Goal: Check status: Check status

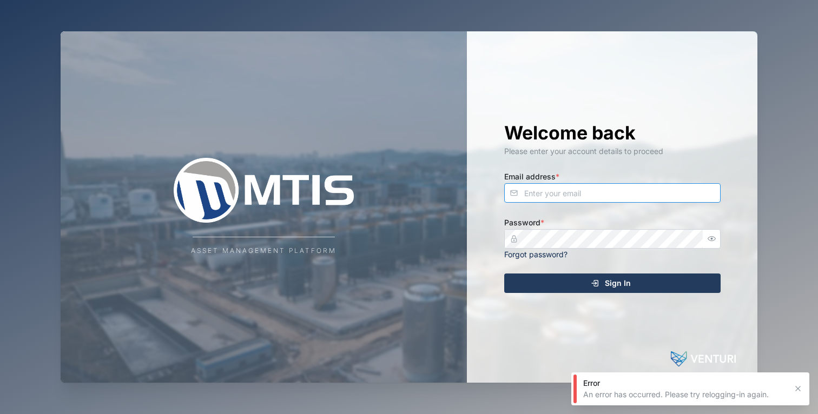
type input "[EMAIL_ADDRESS][DOMAIN_NAME]"
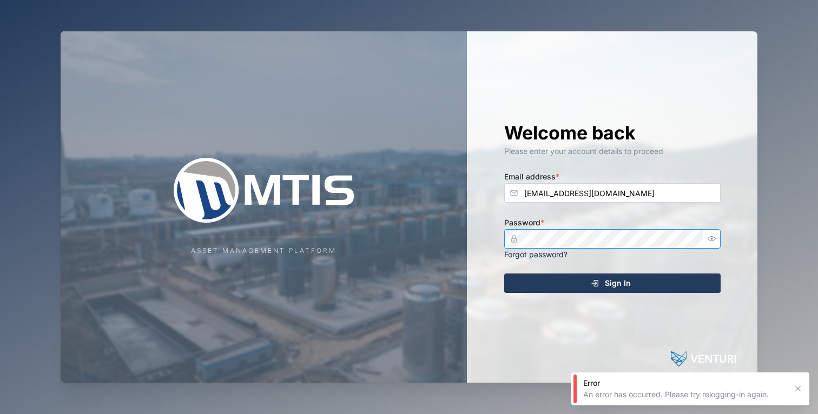
click at [612, 282] on button "Sign In" at bounding box center [612, 283] width 216 height 19
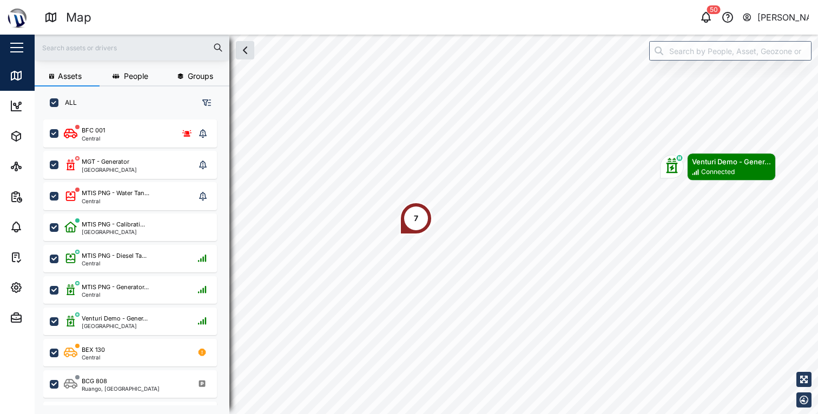
scroll to position [282, 169]
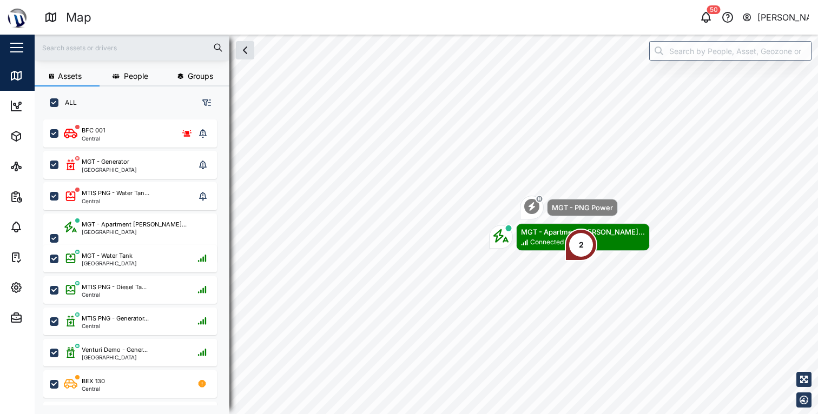
click at [584, 240] on div "2" at bounding box center [581, 245] width 32 height 32
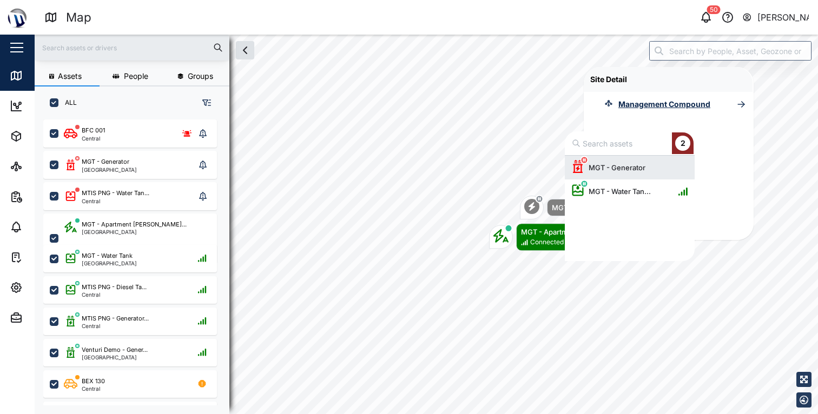
scroll to position [97, 122]
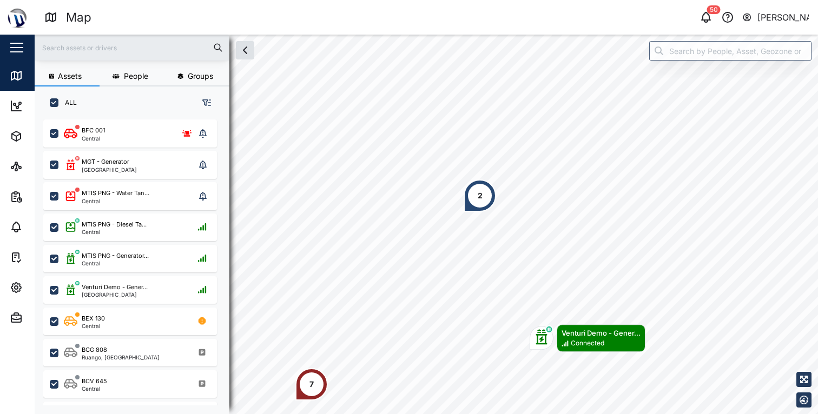
click at [469, 201] on div "2" at bounding box center [480, 196] width 32 height 32
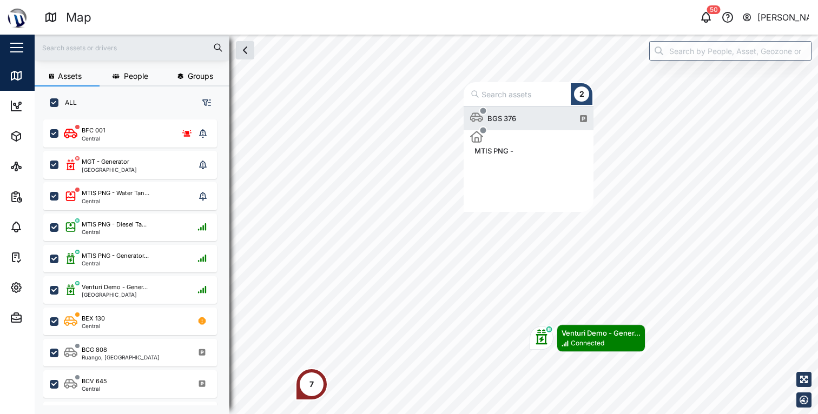
scroll to position [97, 122]
click at [507, 118] on div "BGS 376" at bounding box center [501, 118] width 37 height 11
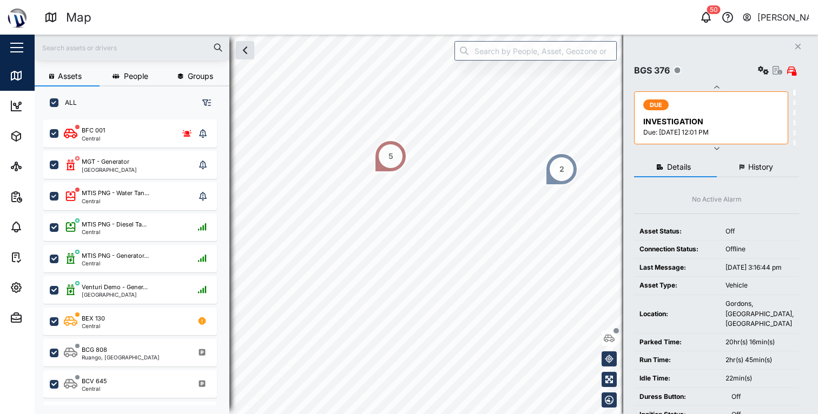
click at [569, 172] on div "2" at bounding box center [561, 169] width 32 height 32
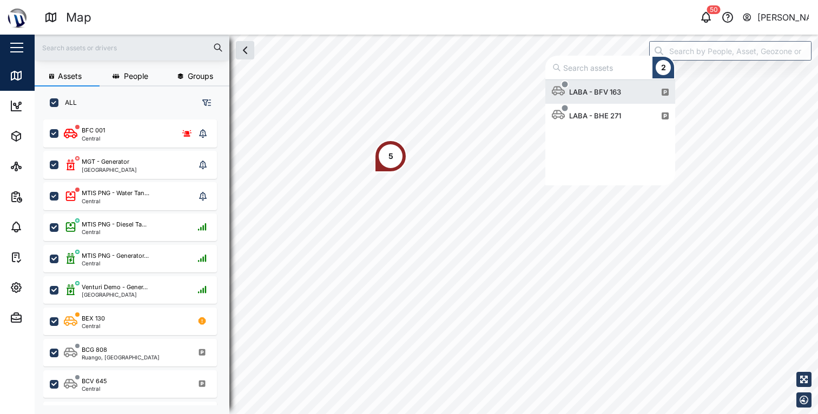
scroll to position [97, 122]
click at [600, 97] on div "LABA - BFV 163" at bounding box center [589, 92] width 74 height 24
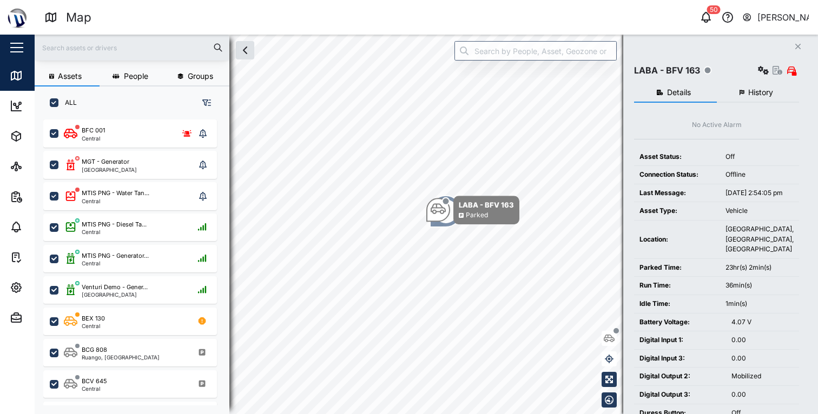
click at [745, 102] on button "History" at bounding box center [758, 92] width 83 height 19
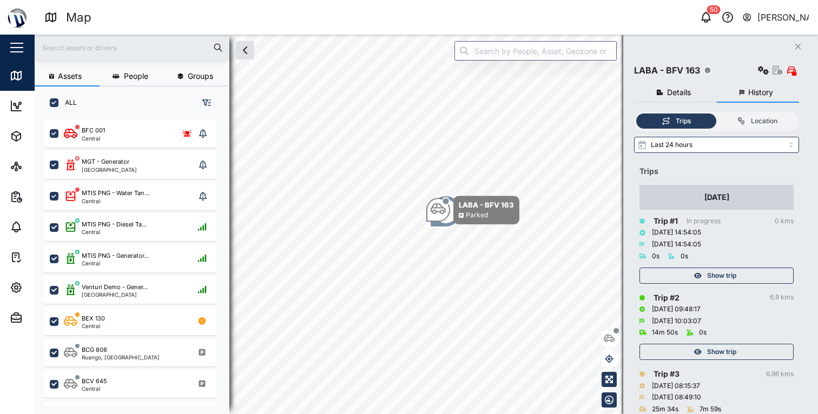
click at [760, 345] on div "Show trip" at bounding box center [715, 352] width 141 height 15
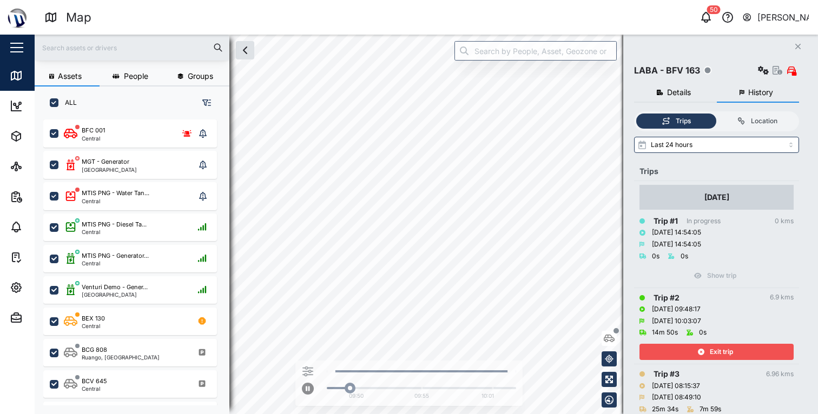
click at [734, 351] on div "Exit trip" at bounding box center [715, 352] width 141 height 15
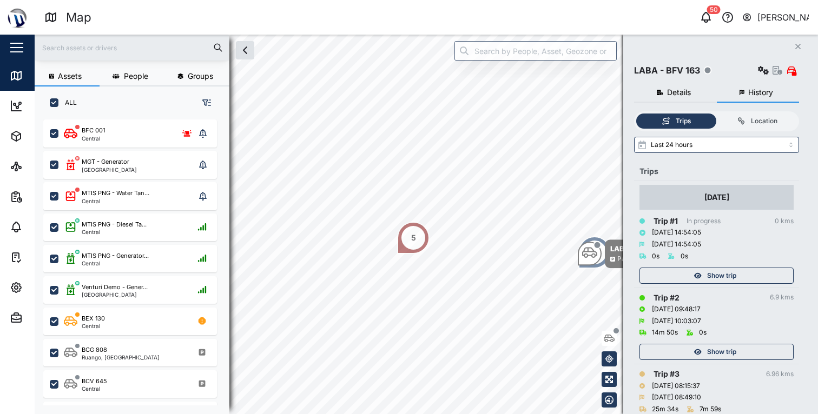
scroll to position [43, 0]
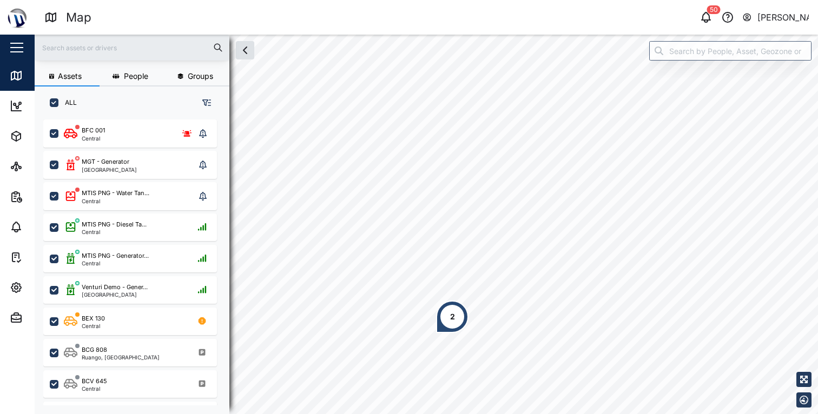
click at [459, 315] on div "2" at bounding box center [452, 317] width 32 height 32
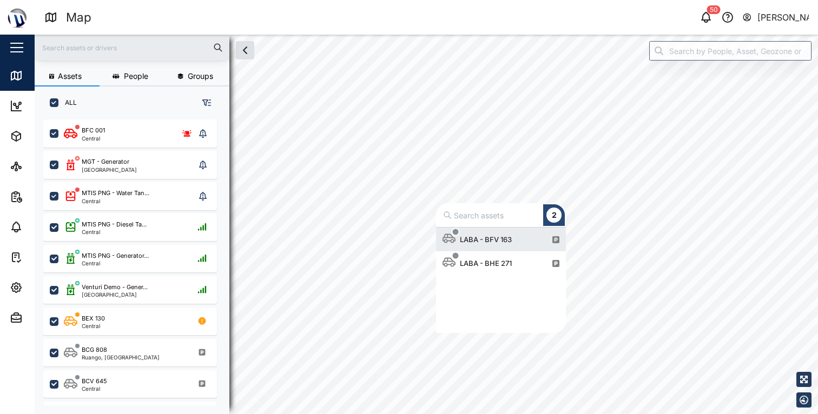
scroll to position [97, 122]
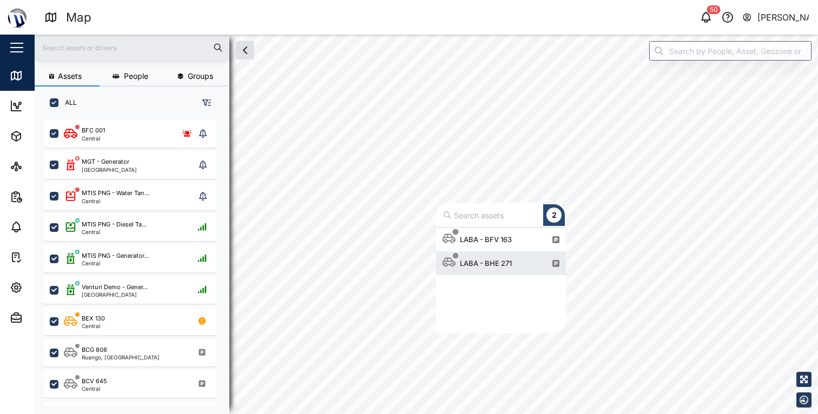
click at [502, 268] on div "LABA - BHE 271" at bounding box center [486, 263] width 61 height 11
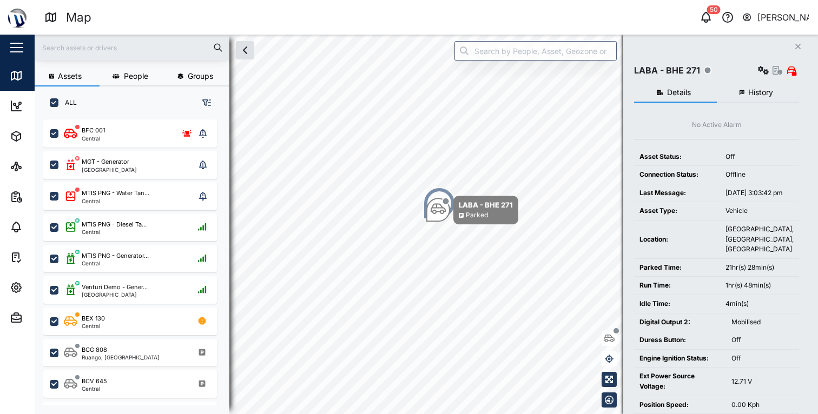
click at [758, 95] on span "History" at bounding box center [760, 93] width 25 height 8
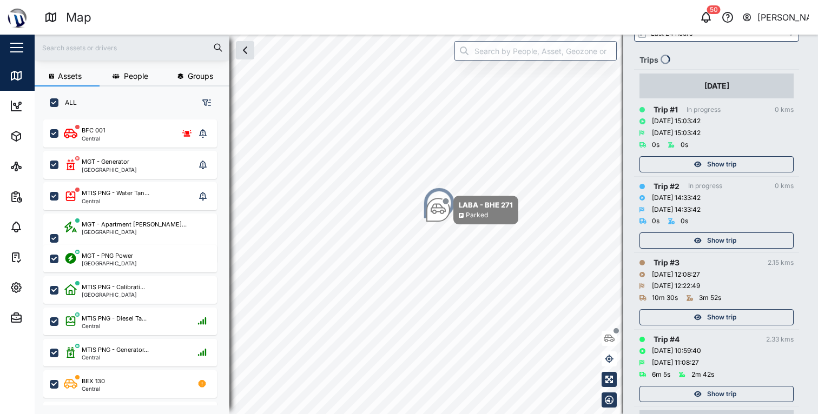
scroll to position [168, 0]
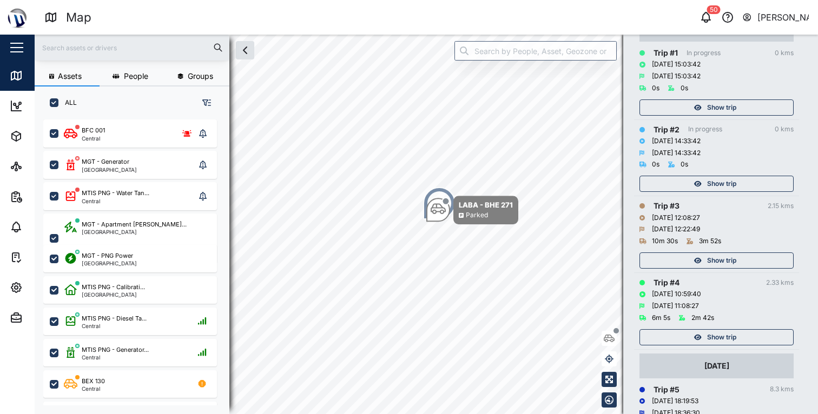
click at [761, 330] on div "Show trip" at bounding box center [715, 337] width 141 height 15
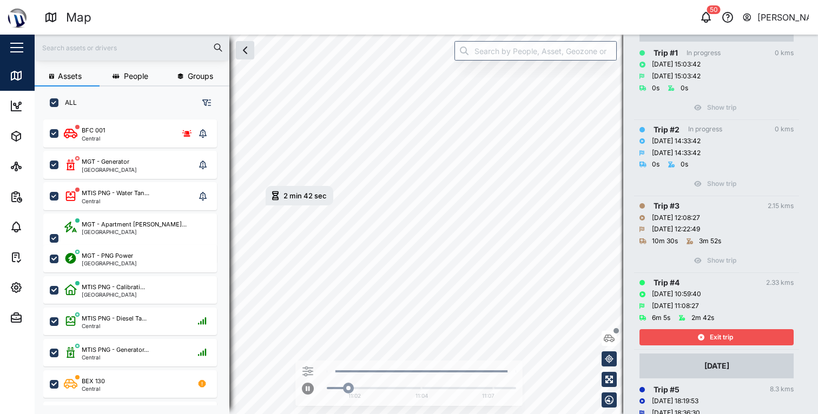
click at [719, 330] on span "Exit trip" at bounding box center [721, 337] width 23 height 15
